Goal: Task Accomplishment & Management: Use online tool/utility

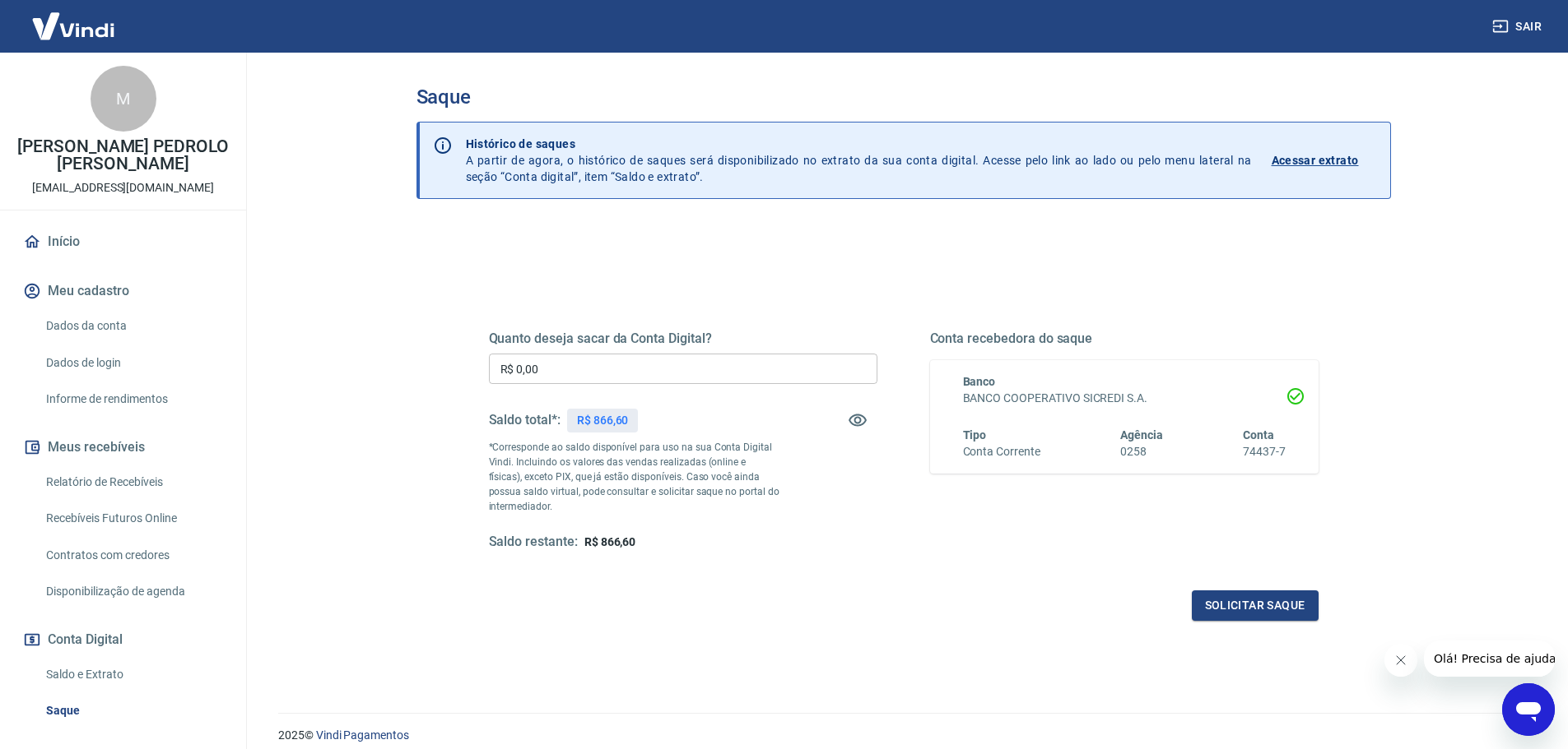
click at [567, 359] on input "R$ 0,00" at bounding box center [683, 369] width 389 height 31
type input "R$ 866,60"
click at [1260, 606] on button "Solicitar saque" at bounding box center [1255, 606] width 127 height 31
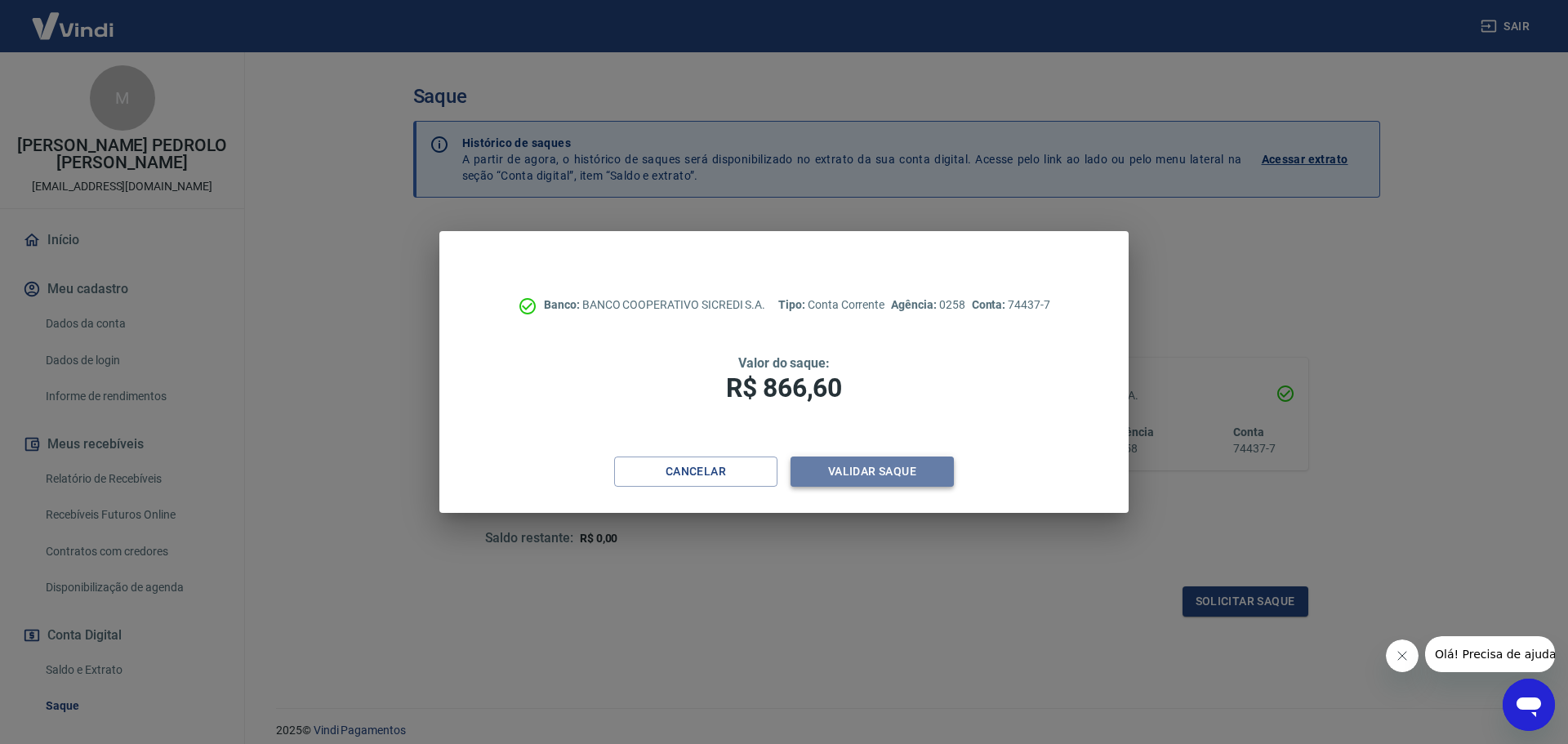
click at [862, 475] on button "Validar saque" at bounding box center [872, 471] width 163 height 30
